Goal: Browse casually: Explore the website without a specific task or goal

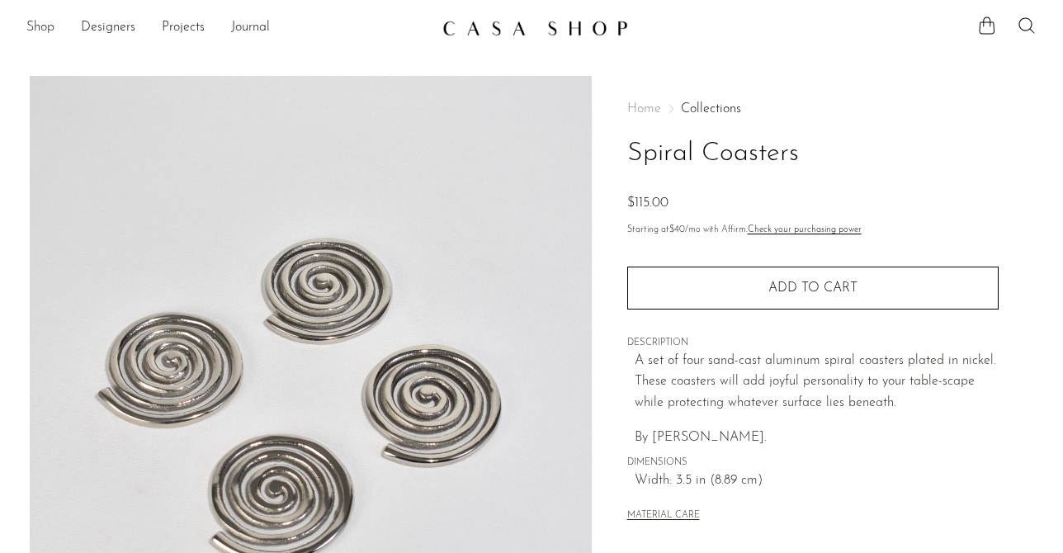
click at [43, 29] on link "Shop" at bounding box center [40, 27] width 28 height 21
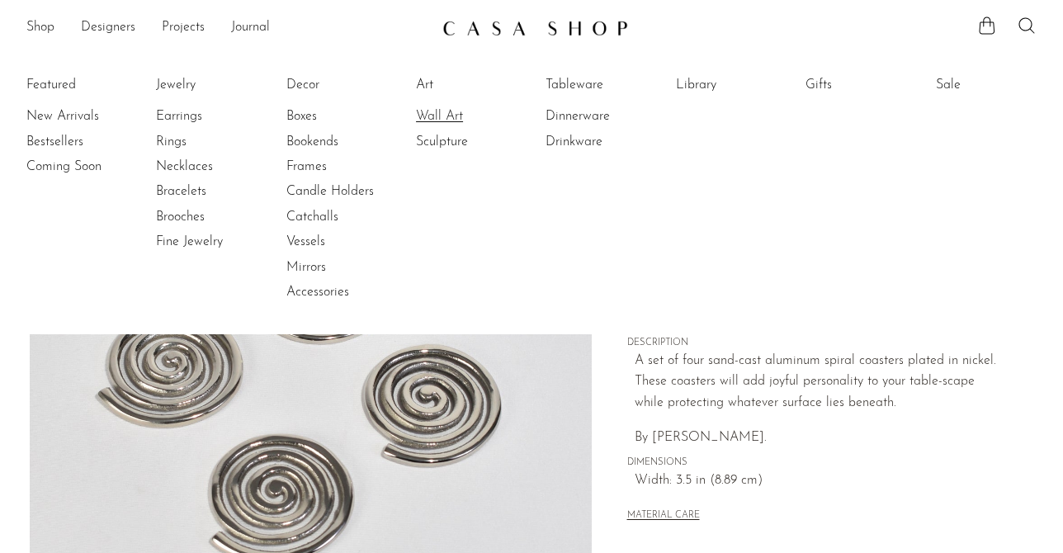
click at [429, 122] on link "Wall Art" at bounding box center [478, 116] width 124 height 18
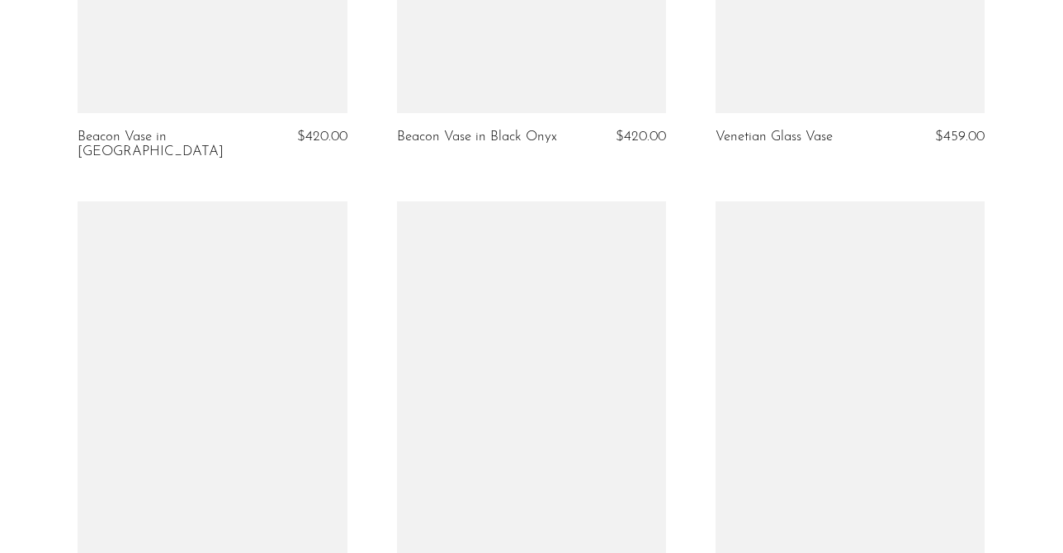
scroll to position [2760, 0]
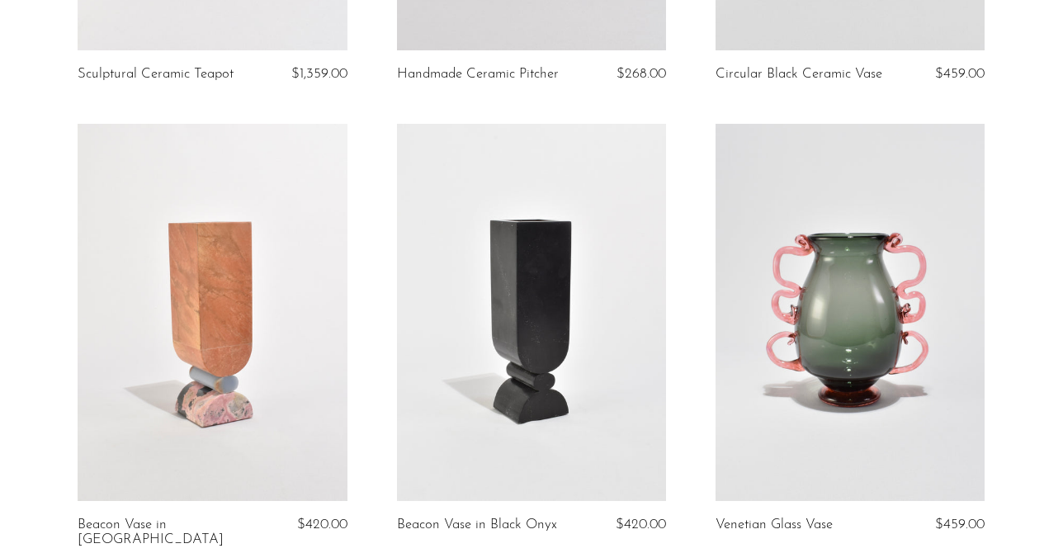
click at [834, 324] on link at bounding box center [850, 312] width 269 height 377
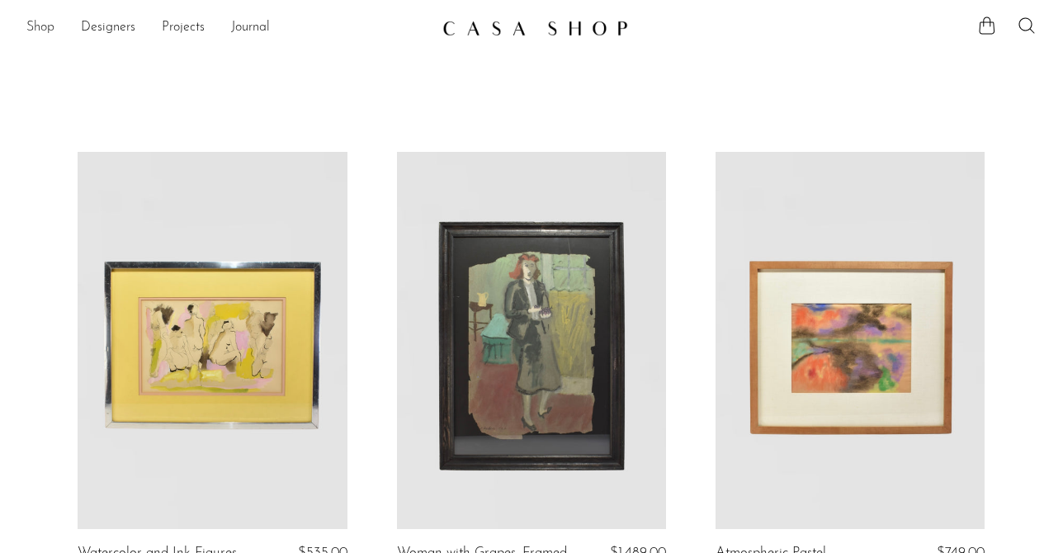
click at [26, 28] on link "Shop" at bounding box center [40, 27] width 28 height 21
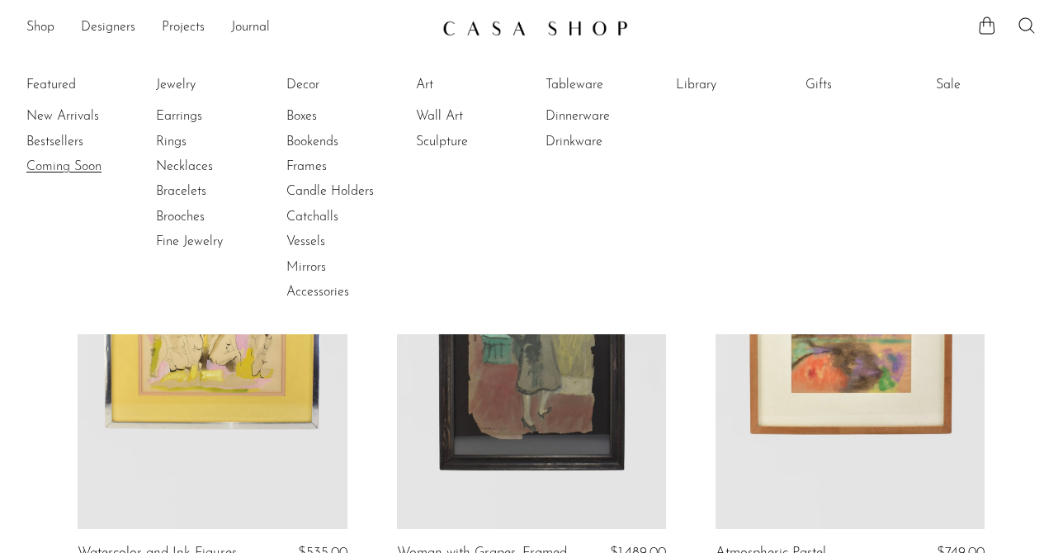
click at [70, 174] on link "Coming Soon" at bounding box center [88, 167] width 124 height 18
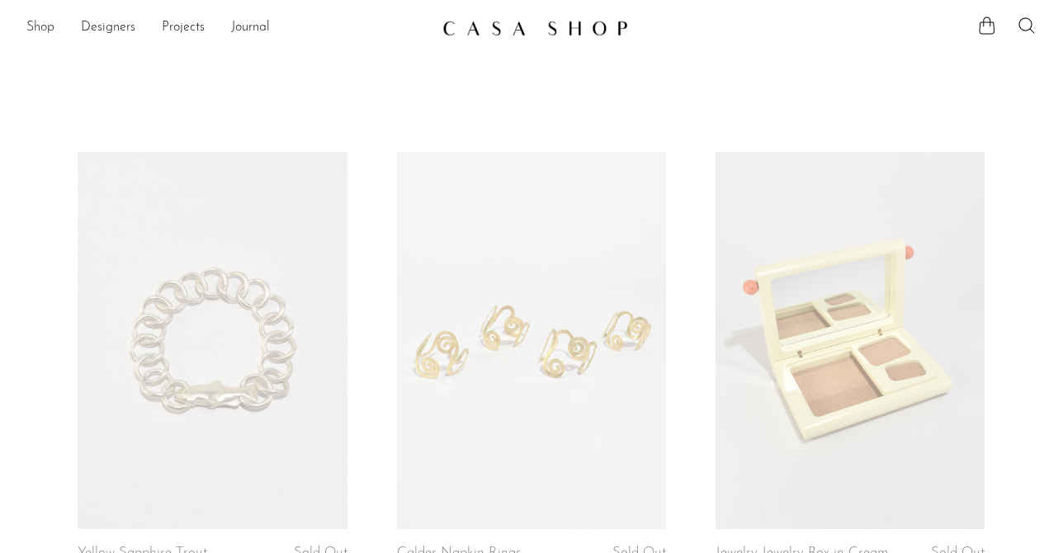
click at [46, 28] on link "Shop" at bounding box center [40, 27] width 28 height 21
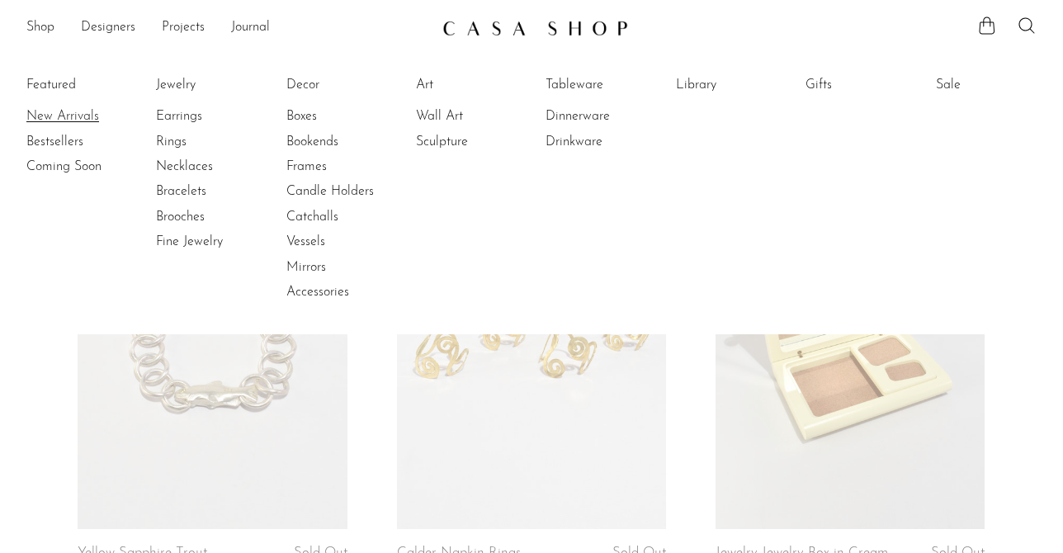
click at [76, 115] on link "New Arrivals" at bounding box center [88, 116] width 124 height 18
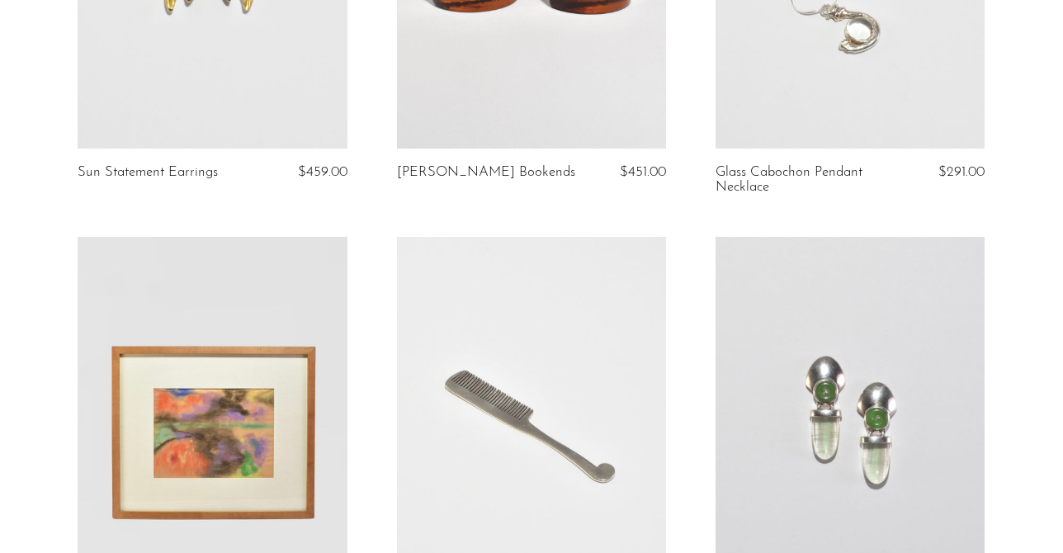
scroll to position [1551, 0]
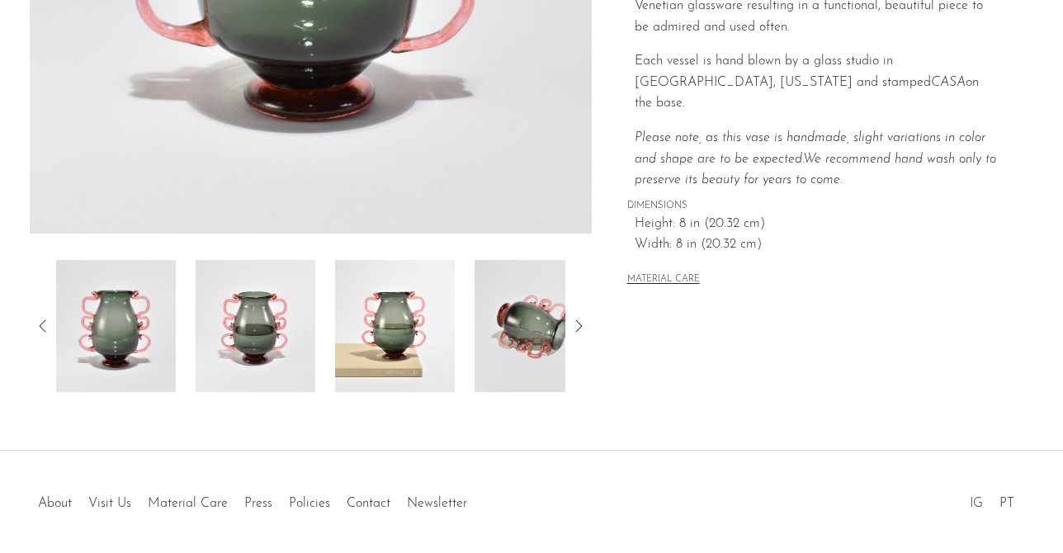
scroll to position [495, 0]
